Goal: Transaction & Acquisition: Subscribe to service/newsletter

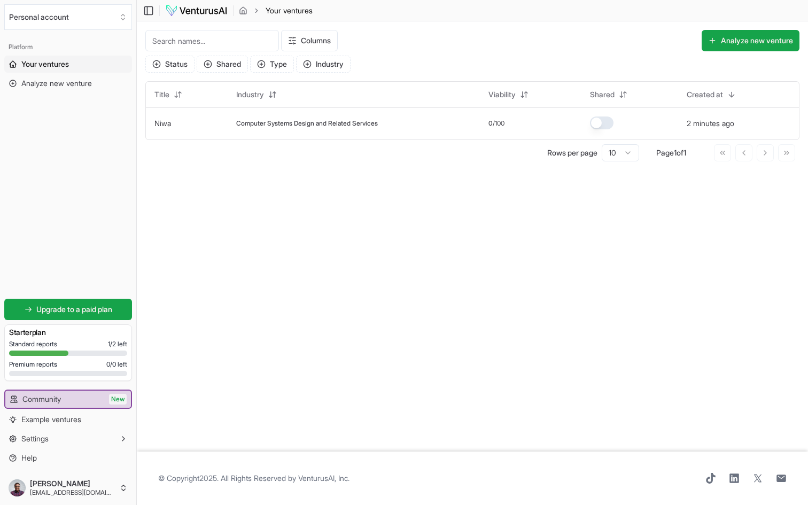
click at [197, 331] on main "Toggle Sidebar Your ventures Your ventures Columns Analyze new venture Status S…" at bounding box center [472, 252] width 671 height 505
click at [73, 312] on span "Upgrade to a paid plan" at bounding box center [74, 309] width 76 height 11
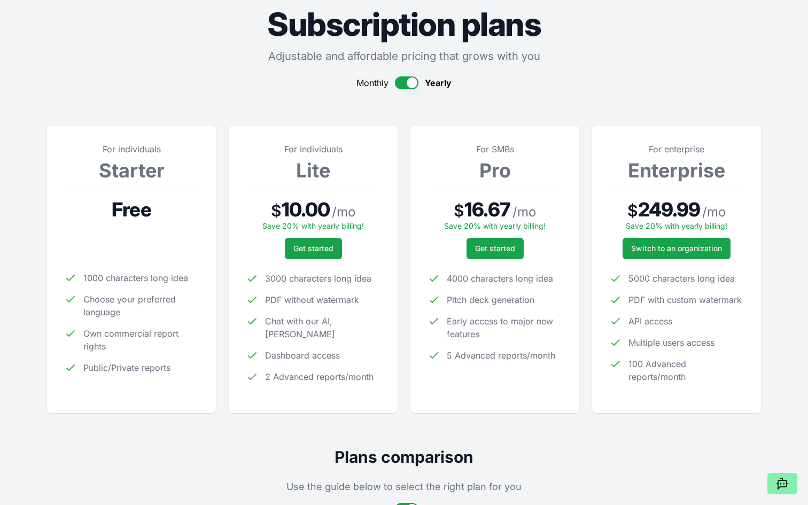
scroll to position [51, 0]
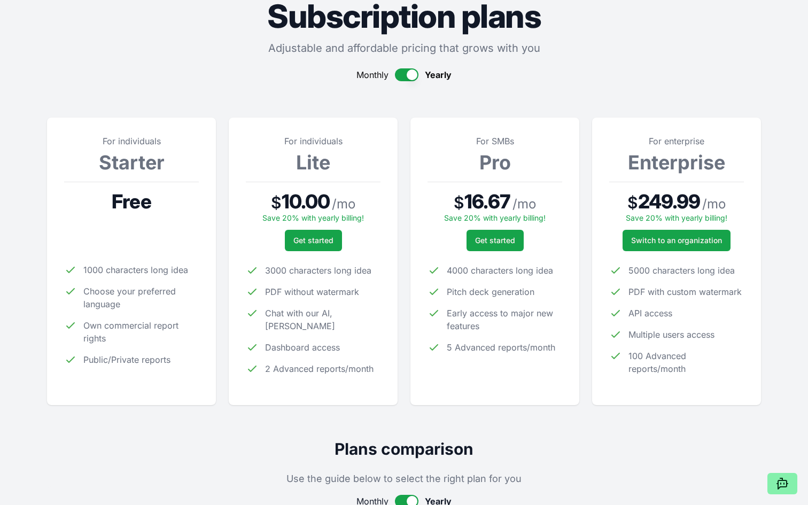
click at [262, 265] on li "3000 characters long idea" at bounding box center [313, 270] width 135 height 13
click at [275, 265] on span "3000 characters long idea" at bounding box center [318, 270] width 106 height 13
click at [283, 283] on ul "3000 characters long idea PDF without watermark Chat with our AI, [PERSON_NAME]…" at bounding box center [313, 319] width 135 height 111
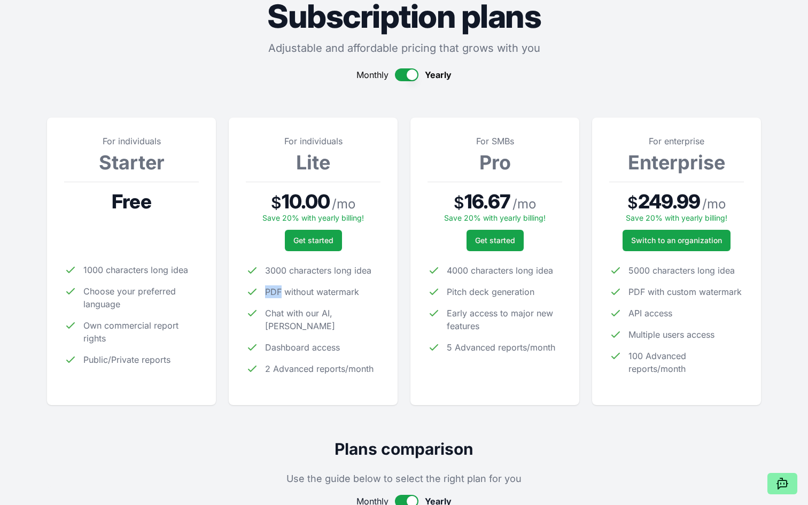
click at [283, 283] on ul "3000 characters long idea PDF without watermark Chat with our AI, [PERSON_NAME]…" at bounding box center [313, 319] width 135 height 111
click at [284, 290] on span "PDF without watermark" at bounding box center [312, 291] width 94 height 13
click at [310, 290] on span "PDF without watermark" at bounding box center [312, 291] width 94 height 13
click at [378, 265] on li "3000 characters long idea" at bounding box center [313, 270] width 135 height 13
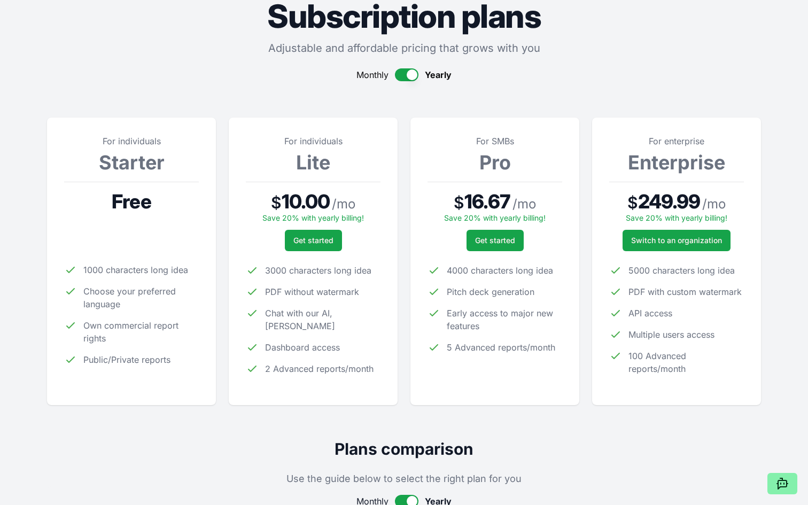
scroll to position [0, 0]
